Goal: Transaction & Acquisition: Purchase product/service

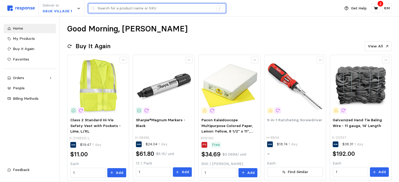
click at [160, 8] on input "text" at bounding box center [156, 8] width 116 height 9
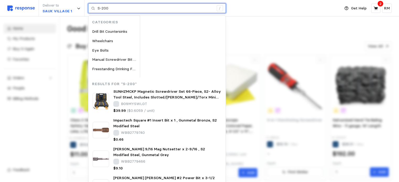
type input "S-200"
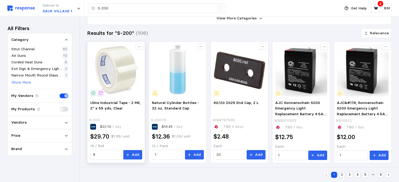
scroll to position [54, 0]
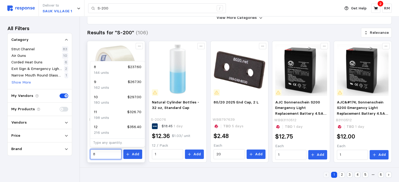
click at [97, 153] on input "8" at bounding box center [105, 154] width 25 height 9
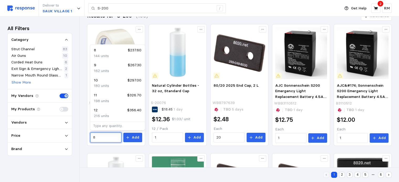
scroll to position [70, 0]
click at [103, 114] on p "216 units" at bounding box center [101, 117] width 15 height 6
type input "12"
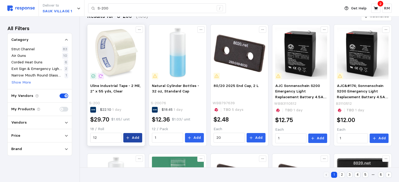
click at [137, 138] on p "Add" at bounding box center [136, 138] width 8 height 6
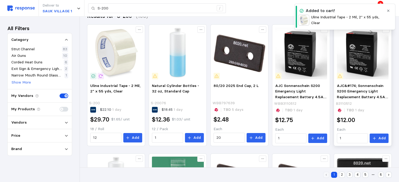
scroll to position [0, 0]
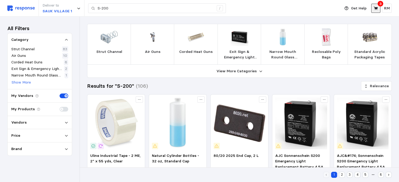
click at [377, 8] on icon at bounding box center [375, 8] width 4 height 4
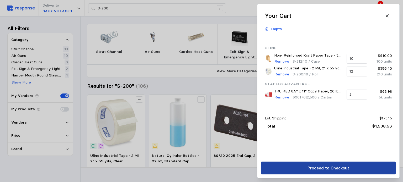
click at [311, 170] on p "Proceed to Checkout" at bounding box center [328, 168] width 42 height 7
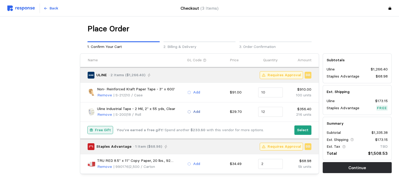
click at [196, 110] on p "Add" at bounding box center [196, 112] width 7 height 6
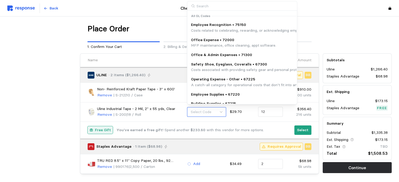
click at [196, 110] on span "Select Code" at bounding box center [201, 112] width 21 height 5
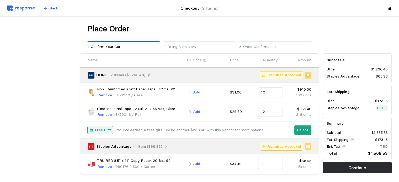
scroll to position [1, 0]
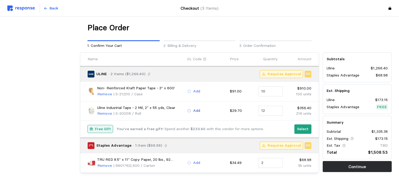
click at [196, 110] on p "Add" at bounding box center [196, 111] width 7 height 6
click at [208, 122] on input "SP" at bounding box center [242, 123] width 110 height 10
type input "SP664"
click at [217, 122] on input "SP664" at bounding box center [242, 123] width 110 height 10
click at [213, 106] on button "Select Code" at bounding box center [206, 111] width 39 height 10
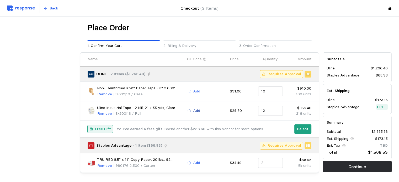
click at [198, 112] on p "Add" at bounding box center [196, 111] width 7 height 6
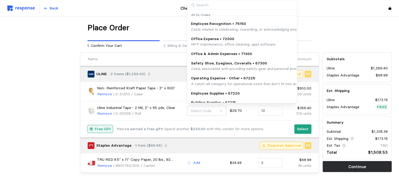
type input "s"
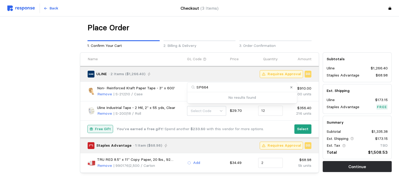
type input "SP664"
click at [130, 128] on b "You've earned a free gift!" at bounding box center [139, 129] width 47 height 5
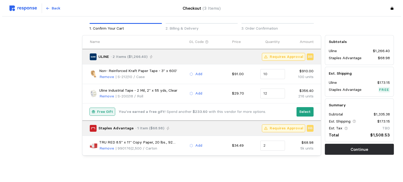
scroll to position [19, 0]
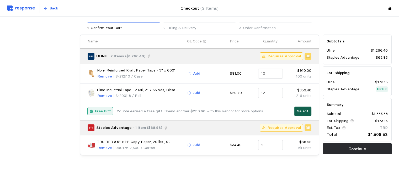
click at [305, 107] on button "Select" at bounding box center [302, 111] width 17 height 9
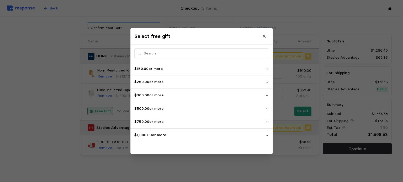
click at [183, 141] on button "$1,000.00 or more" at bounding box center [202, 135] width 142 height 13
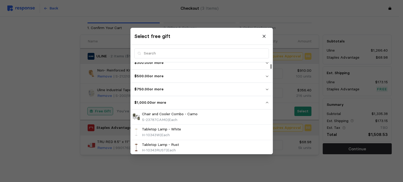
scroll to position [28, 0]
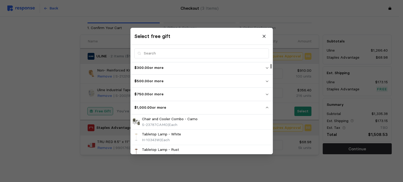
click at [189, 96] on p "$750.00 or more" at bounding box center [199, 95] width 131 height 6
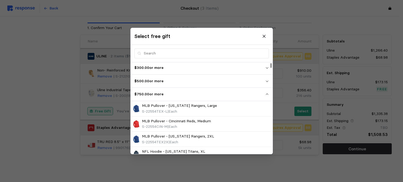
click at [189, 96] on p "$750.00 or more" at bounding box center [199, 95] width 131 height 6
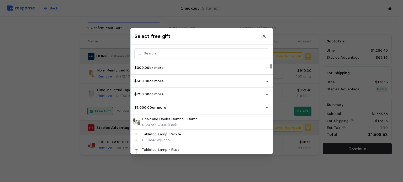
click at [189, 96] on p "$750.00 or more" at bounding box center [199, 95] width 131 height 6
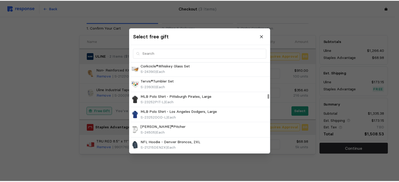
scroll to position [2747, 0]
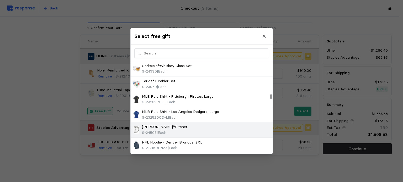
click at [189, 124] on div "[PERSON_NAME]®Pitcher S-24505 | Each" at bounding box center [201, 129] width 138 height 11
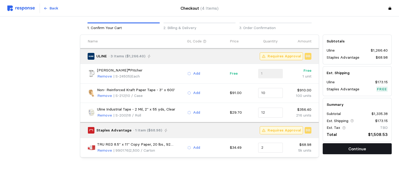
click at [338, 152] on button "Continue" at bounding box center [357, 148] width 69 height 11
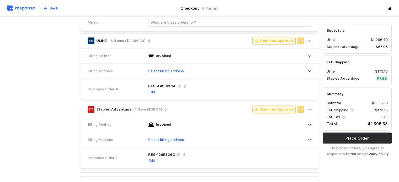
scroll to position [164, 0]
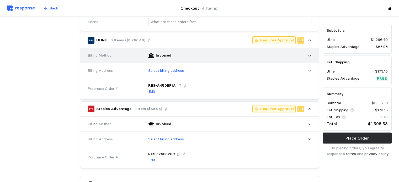
click at [308, 56] on icon at bounding box center [310, 56] width 4 height 4
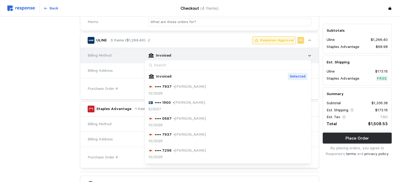
click at [308, 57] on div "Invoiced" at bounding box center [228, 55] width 167 height 13
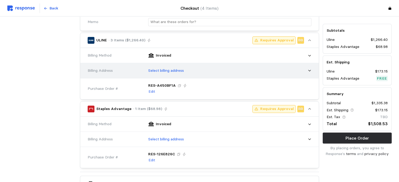
click at [309, 69] on icon at bounding box center [310, 71] width 4 height 4
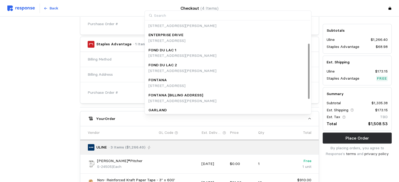
scroll to position [36, 0]
click at [180, 136] on div "GL Code" at bounding box center [178, 132] width 42 height 9
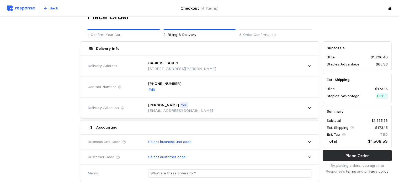
scroll to position [0, 0]
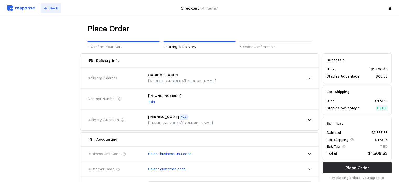
click at [55, 10] on p "Back" at bounding box center [54, 9] width 9 height 6
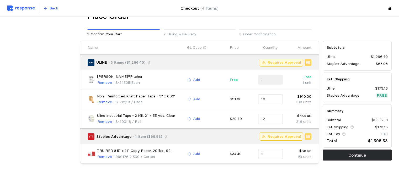
scroll to position [13, 0]
click at [194, 120] on p "Add" at bounding box center [196, 119] width 7 height 6
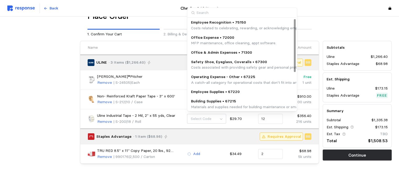
scroll to position [0, 0]
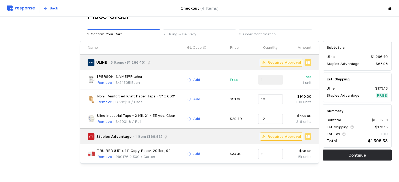
click at [167, 117] on p "Uline Industrial Tape - 2 Mil, 2" x 55 yds, Clear" at bounding box center [136, 116] width 78 height 6
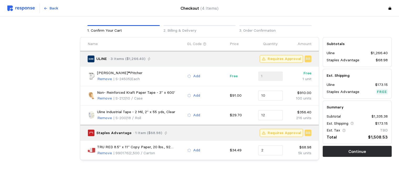
scroll to position [23, 0]
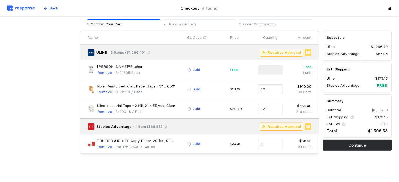
click at [189, 108] on icon at bounding box center [189, 109] width 4 height 4
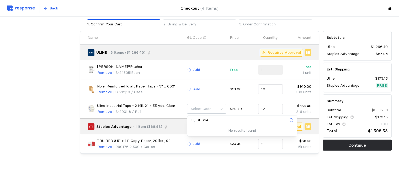
type input "SP664"
click at [291, 121] on icon "Clear value" at bounding box center [291, 120] width 3 height 3
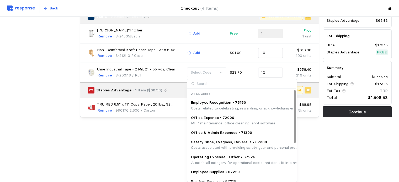
scroll to position [0, 0]
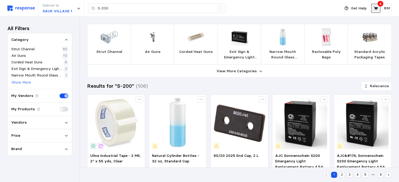
click at [375, 9] on icon at bounding box center [375, 8] width 5 height 5
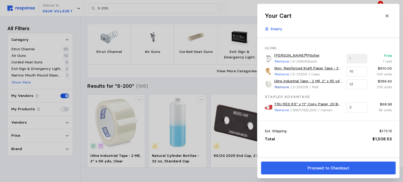
click at [282, 87] on p "Remove" at bounding box center [281, 87] width 15 height 6
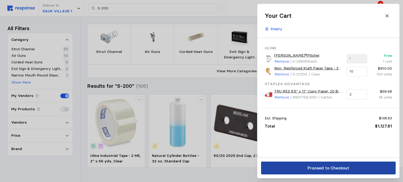
click at [300, 175] on button "Proceed to Checkout" at bounding box center [328, 168] width 135 height 13
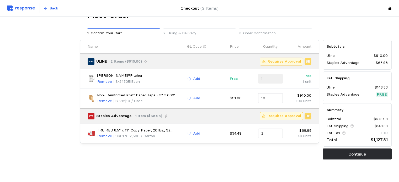
scroll to position [20, 0]
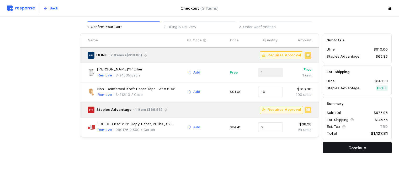
click at [345, 149] on button "Continue" at bounding box center [357, 147] width 69 height 11
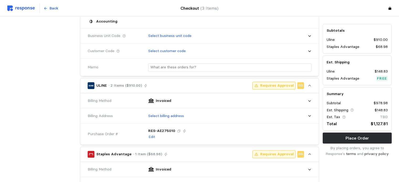
scroll to position [119, 0]
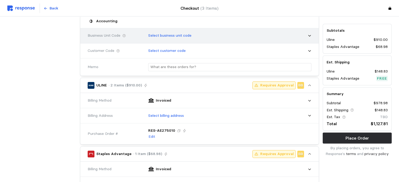
click at [266, 34] on div "Select business unit code" at bounding box center [228, 35] width 167 height 13
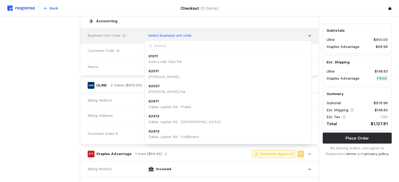
click at [266, 34] on div "Select business unit code" at bounding box center [228, 35] width 167 height 13
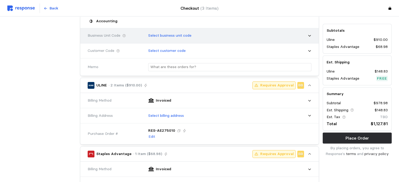
click at [267, 34] on div "Select business unit code" at bounding box center [228, 35] width 167 height 13
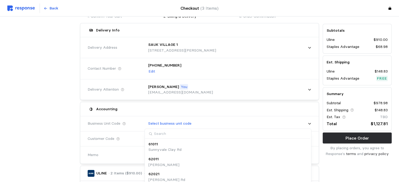
scroll to position [29, 0]
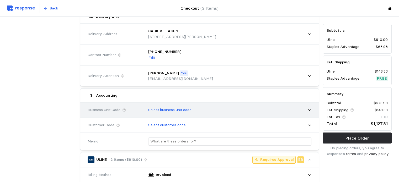
scroll to position [45, 0]
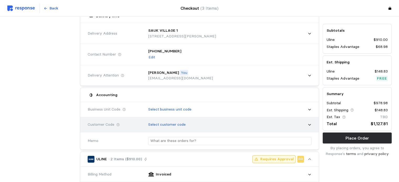
click at [204, 125] on div "Select customer code" at bounding box center [228, 124] width 167 height 13
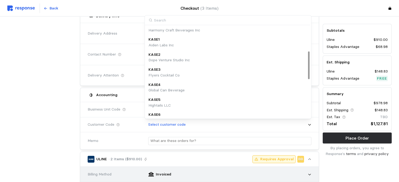
scroll to position [81, 0]
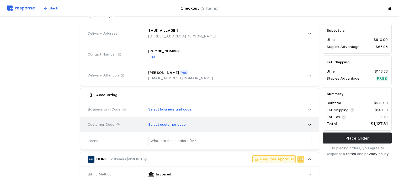
click at [94, 129] on div "Customer Code" at bounding box center [114, 124] width 57 height 9
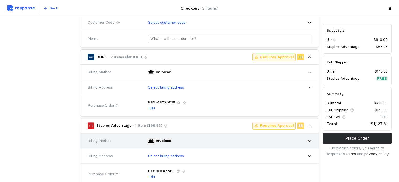
scroll to position [148, 0]
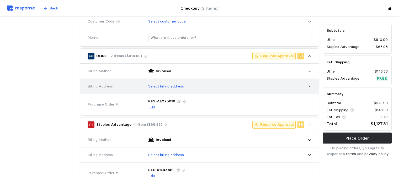
click at [173, 84] on p "Select billing address" at bounding box center [166, 87] width 36 height 6
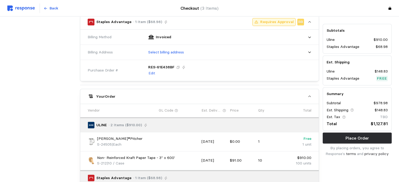
scroll to position [254, 0]
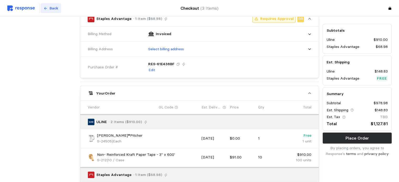
click at [51, 10] on p "Back" at bounding box center [54, 9] width 9 height 6
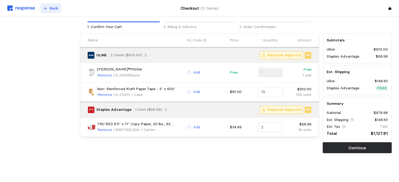
click at [51, 10] on p "Back" at bounding box center [54, 9] width 9 height 6
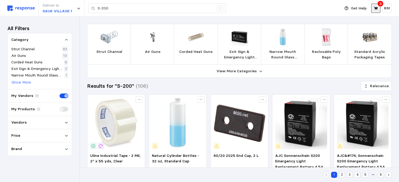
click at [374, 10] on icon at bounding box center [375, 8] width 5 height 5
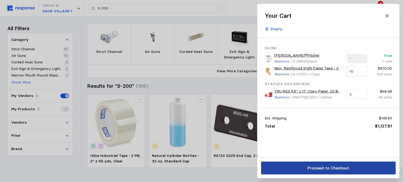
click at [329, 172] on button "Proceed to Checkout" at bounding box center [328, 168] width 135 height 13
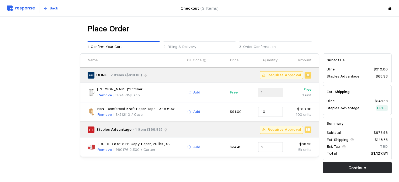
scroll to position [20, 0]
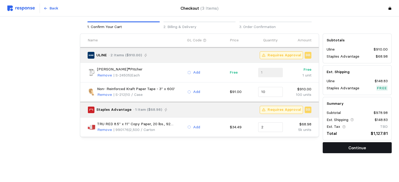
click at [331, 146] on button "Continue" at bounding box center [357, 147] width 69 height 11
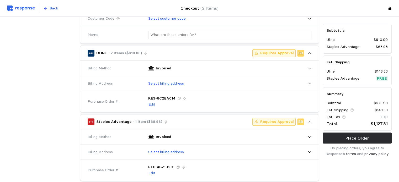
scroll to position [151, 0]
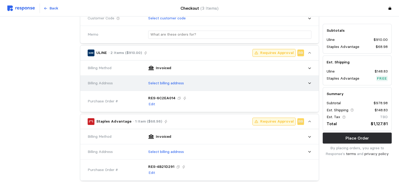
click at [293, 82] on div "Select billing address" at bounding box center [228, 83] width 167 height 13
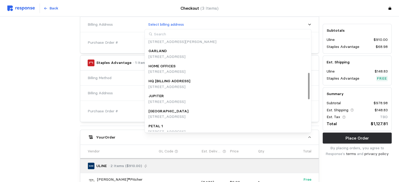
scroll to position [113, 0]
click at [190, 83] on div "HQ [BILLING ADDRESS]" at bounding box center [169, 82] width 42 height 6
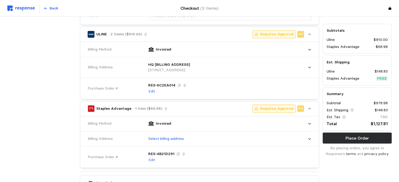
scroll to position [170, 0]
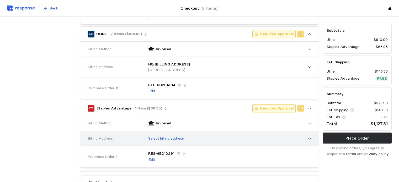
click at [175, 138] on p "Select billing address" at bounding box center [166, 139] width 36 height 6
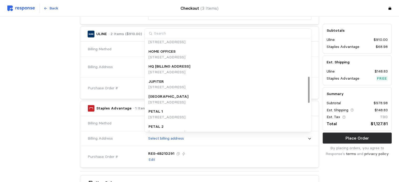
scroll to position [140, 0]
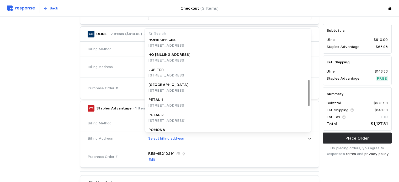
click at [173, 60] on p "[STREET_ADDRESS]" at bounding box center [169, 61] width 42 height 6
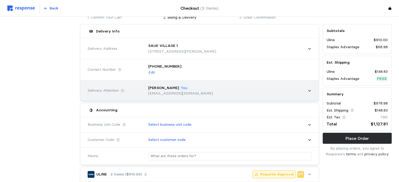
scroll to position [42, 0]
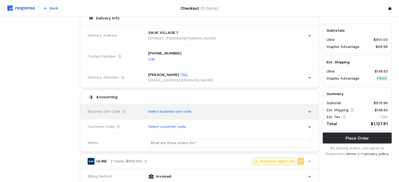
click at [174, 110] on p "Select business unit code" at bounding box center [169, 112] width 43 height 6
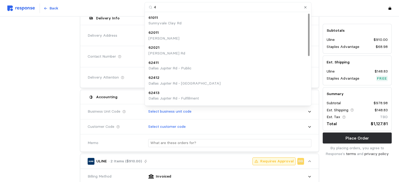
type input "45"
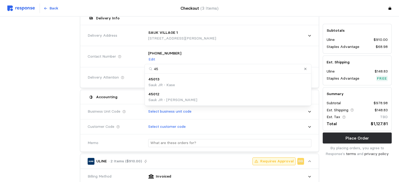
click at [170, 96] on div "45012" at bounding box center [172, 95] width 49 height 6
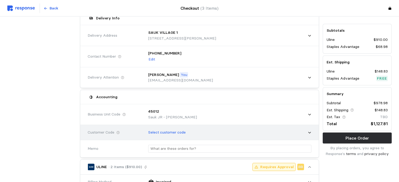
click at [179, 132] on p "Select customer code" at bounding box center [167, 133] width 38 height 6
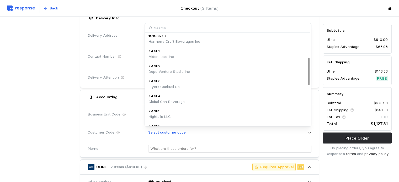
scroll to position [0, 0]
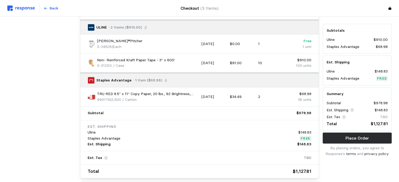
scroll to position [388, 0]
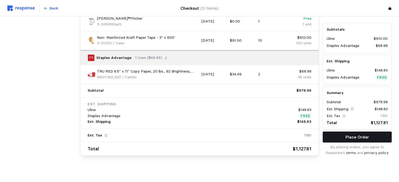
click at [331, 133] on button "Place Order" at bounding box center [357, 137] width 69 height 11
